Goal: Find specific page/section: Find specific page/section

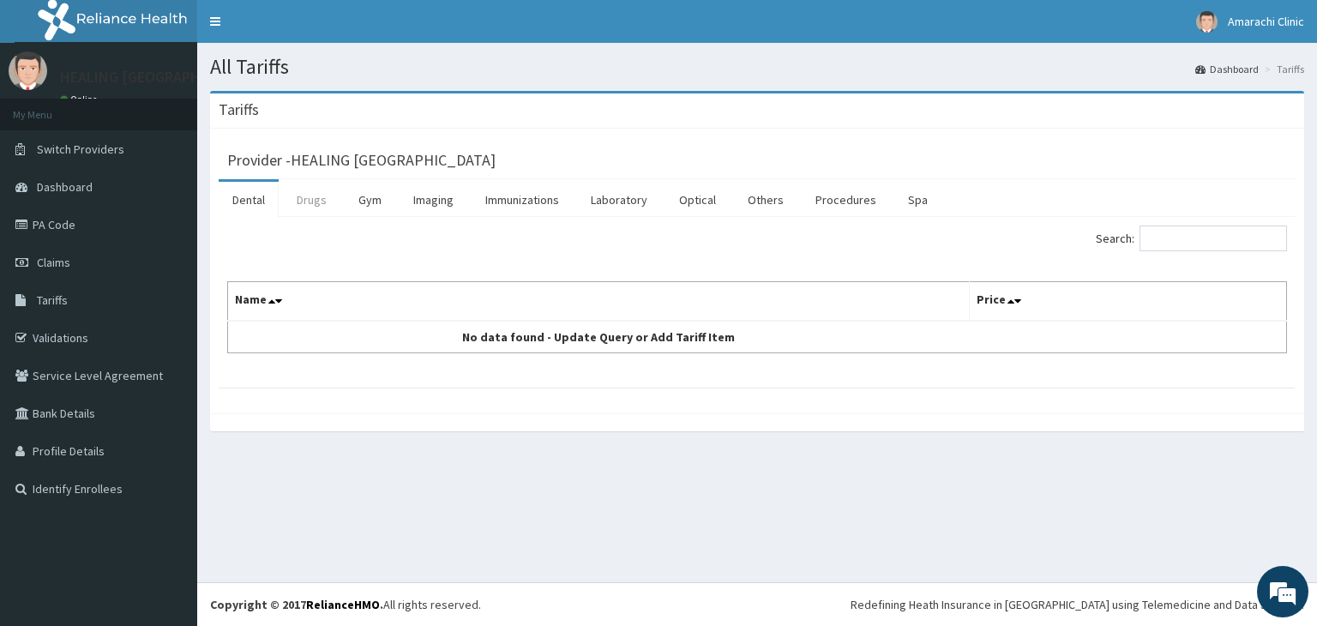
click at [309, 199] on link "Drugs" at bounding box center [311, 200] width 57 height 36
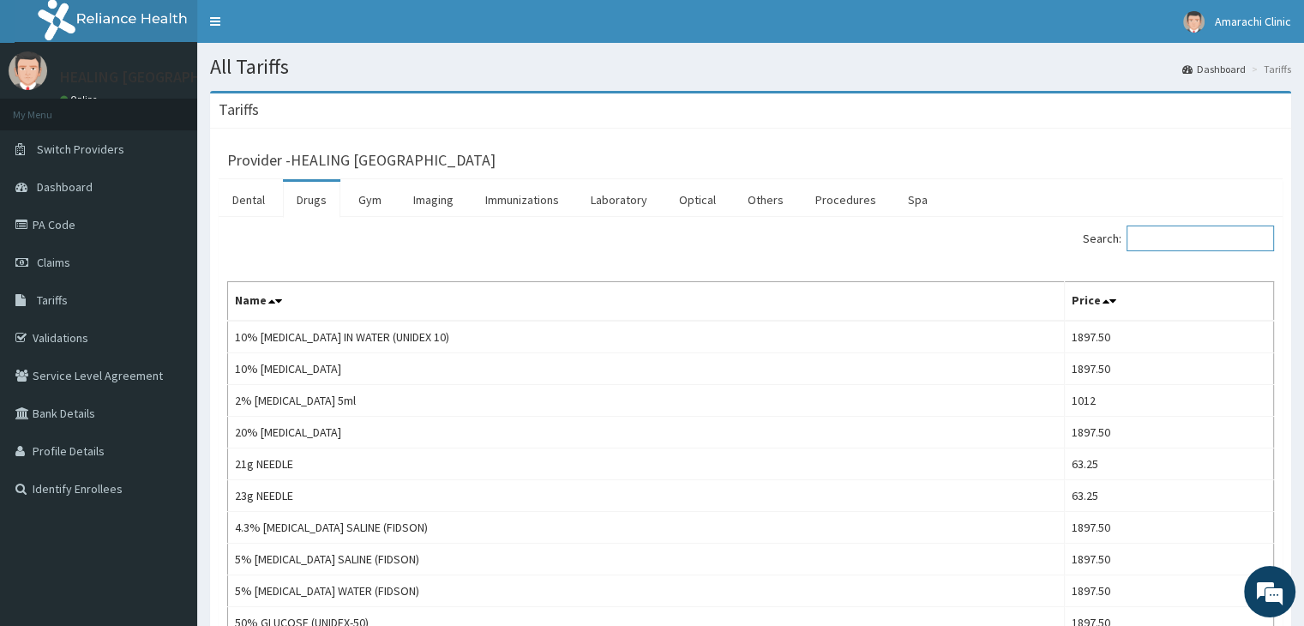
click at [1173, 244] on input "Search:" at bounding box center [1201, 239] width 148 height 26
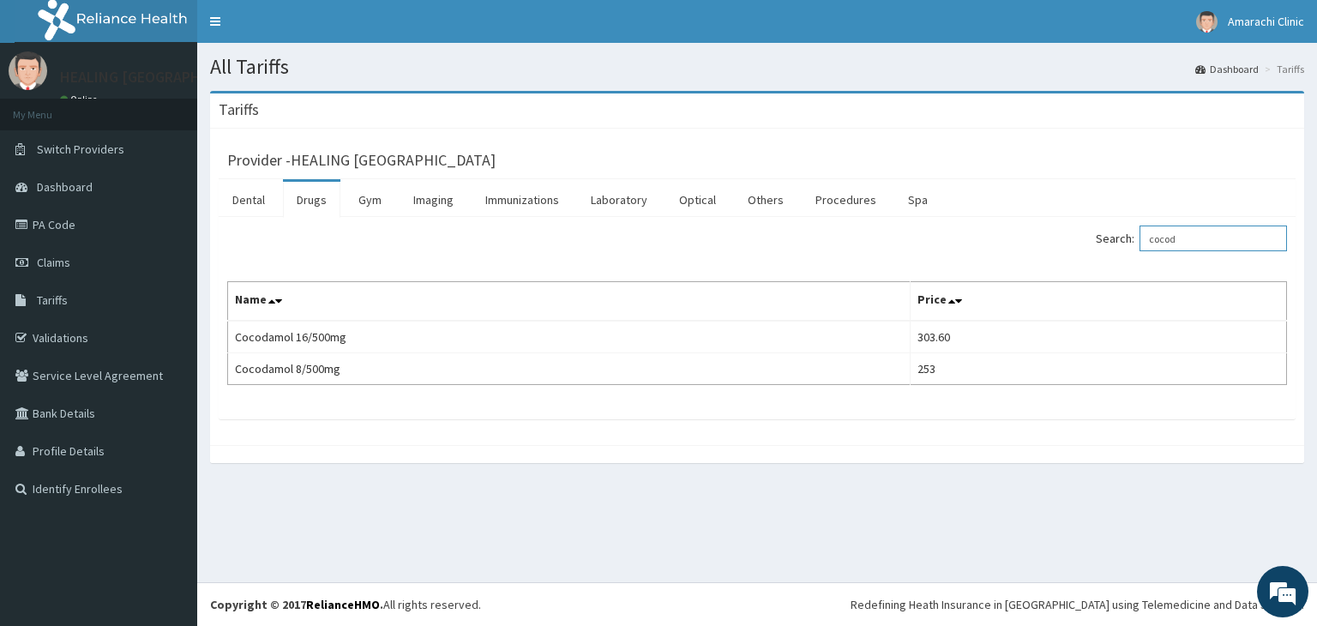
click at [1169, 241] on input "cocod" at bounding box center [1214, 239] width 148 height 26
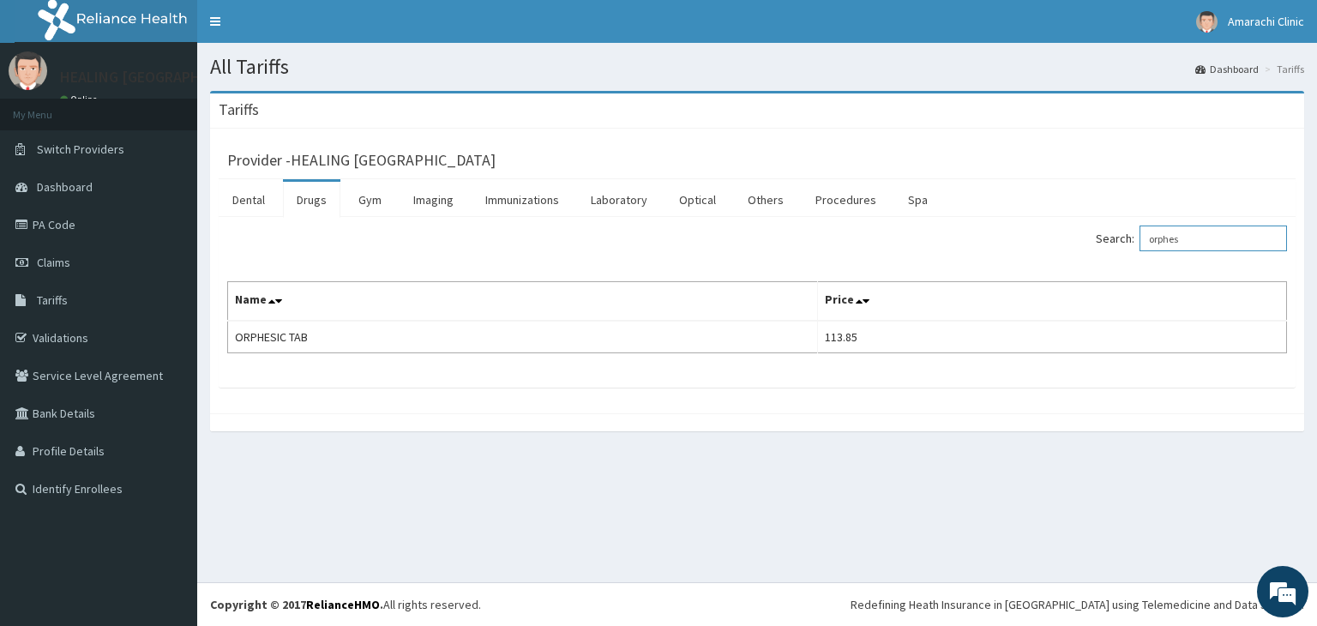
type input "orphes"
